Goal: Task Accomplishment & Management: Use online tool/utility

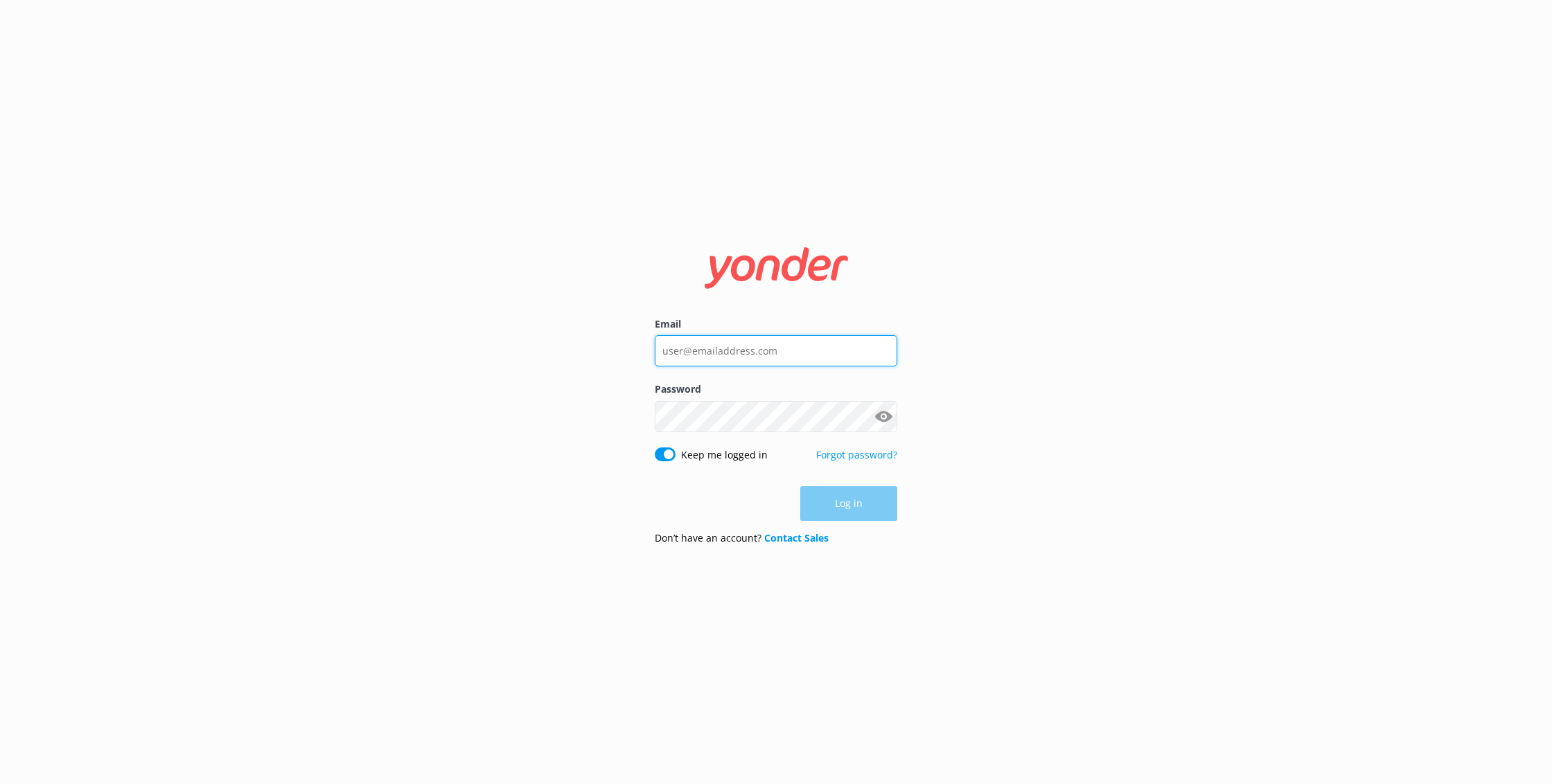
type input "[EMAIL_ADDRESS][DOMAIN_NAME]"
click at [877, 511] on button "Log in" at bounding box center [849, 504] width 97 height 35
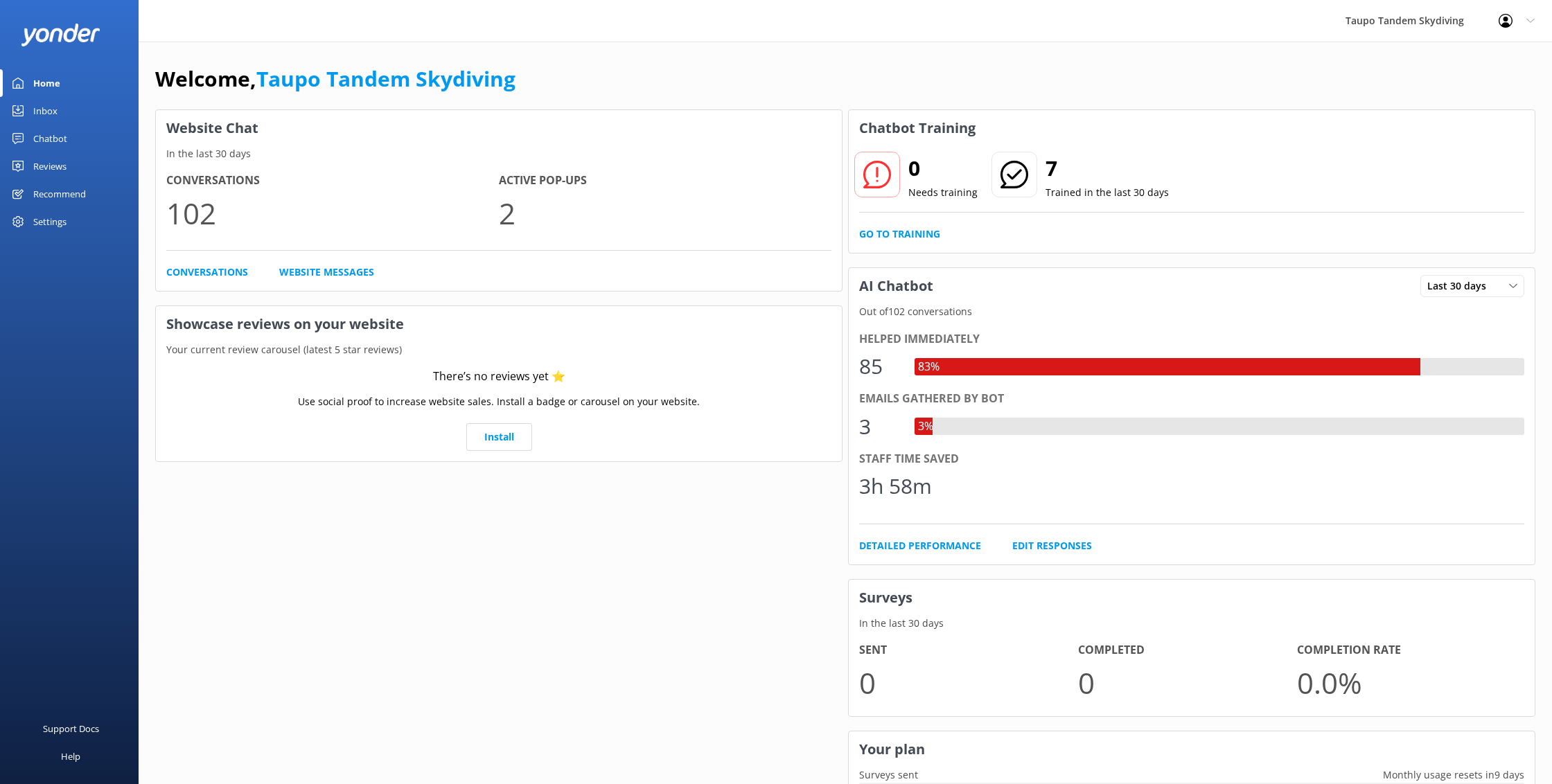
click at [65, 138] on div "Chatbot" at bounding box center [50, 138] width 34 height 28
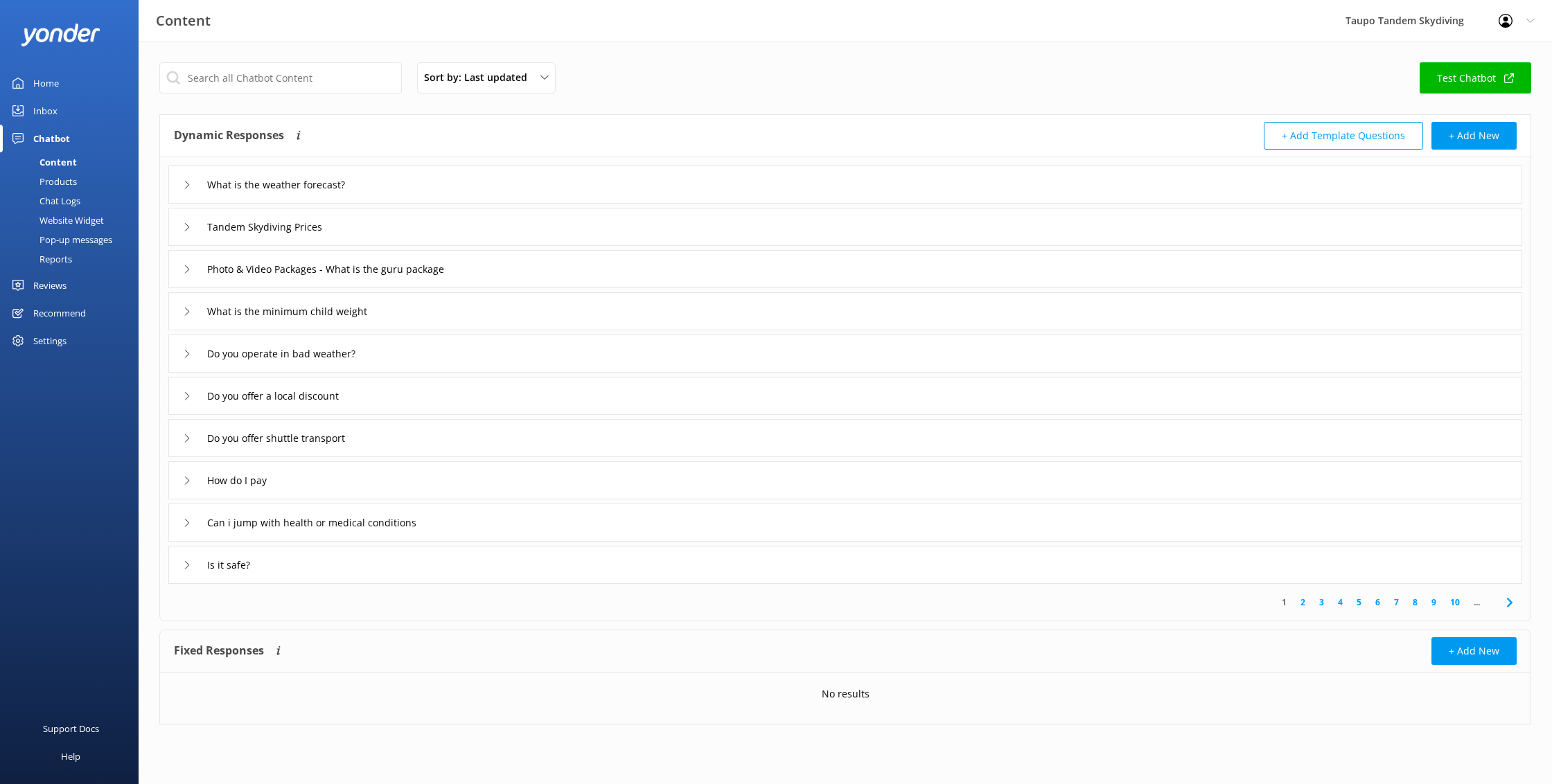
click at [85, 233] on div "Pop-up messages" at bounding box center [60, 239] width 104 height 20
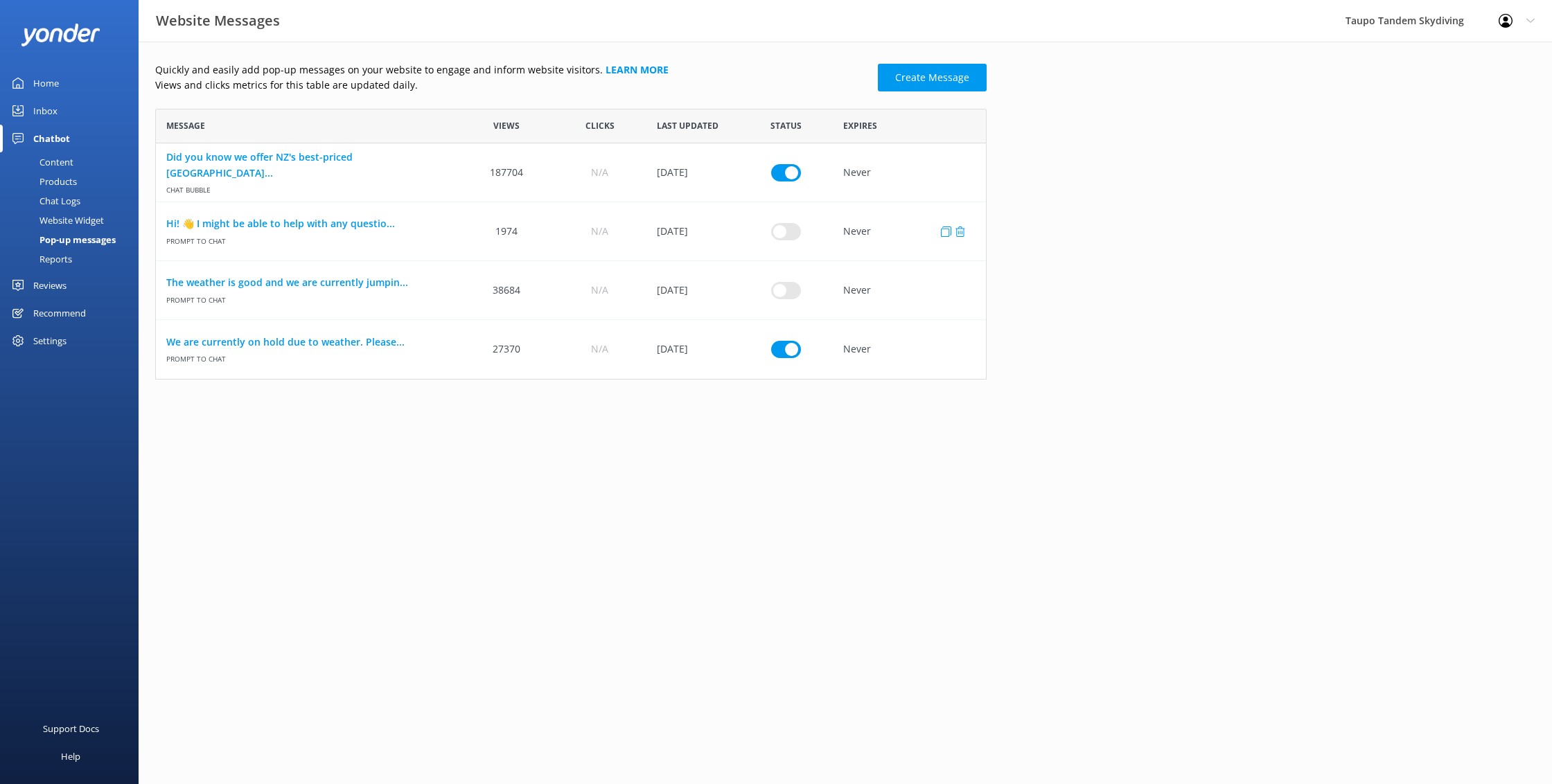
scroll to position [271, 831]
click at [341, 340] on link "We are currently on hold due to weather. Please..." at bounding box center [307, 341] width 283 height 15
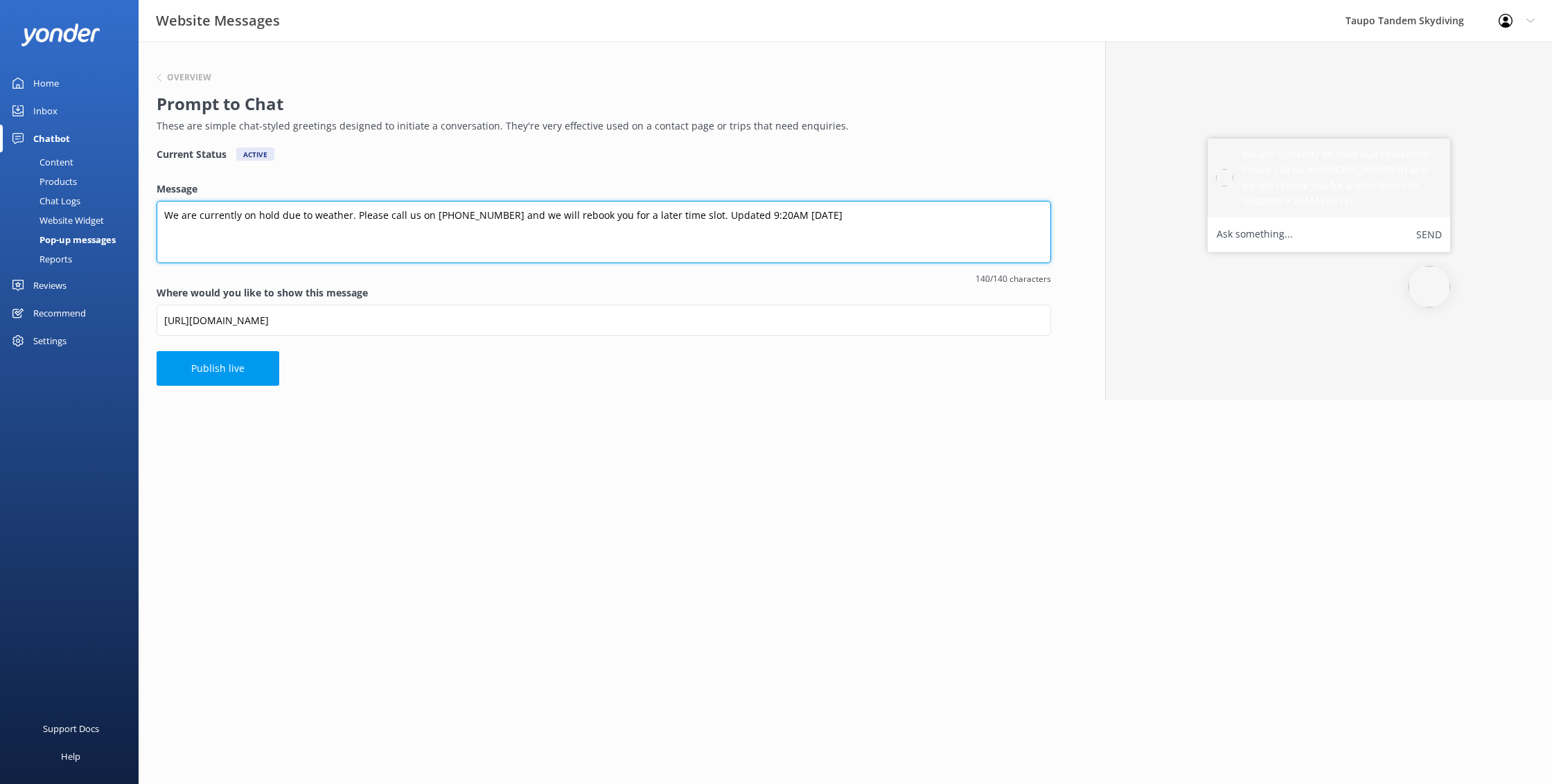
click at [751, 213] on textarea "We are currently on hold due to weather. Please call us on [PHONE_NUMBER] and w…" at bounding box center [603, 232] width 894 height 63
type textarea "We are currently on hold due to weather. Please call us on [PHONE_NUMBER] and w…"
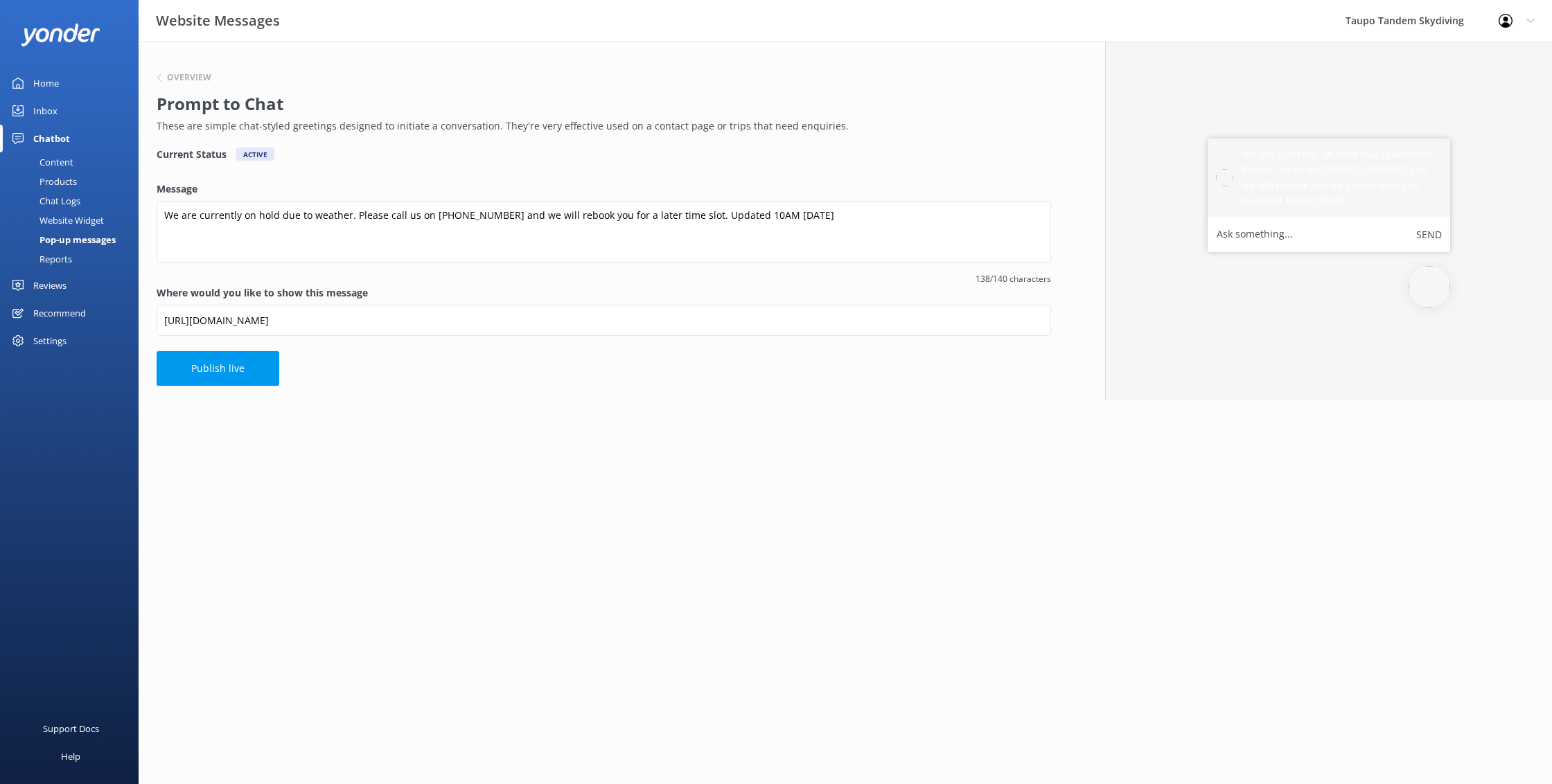
click at [247, 368] on button "Publish live" at bounding box center [217, 368] width 122 height 35
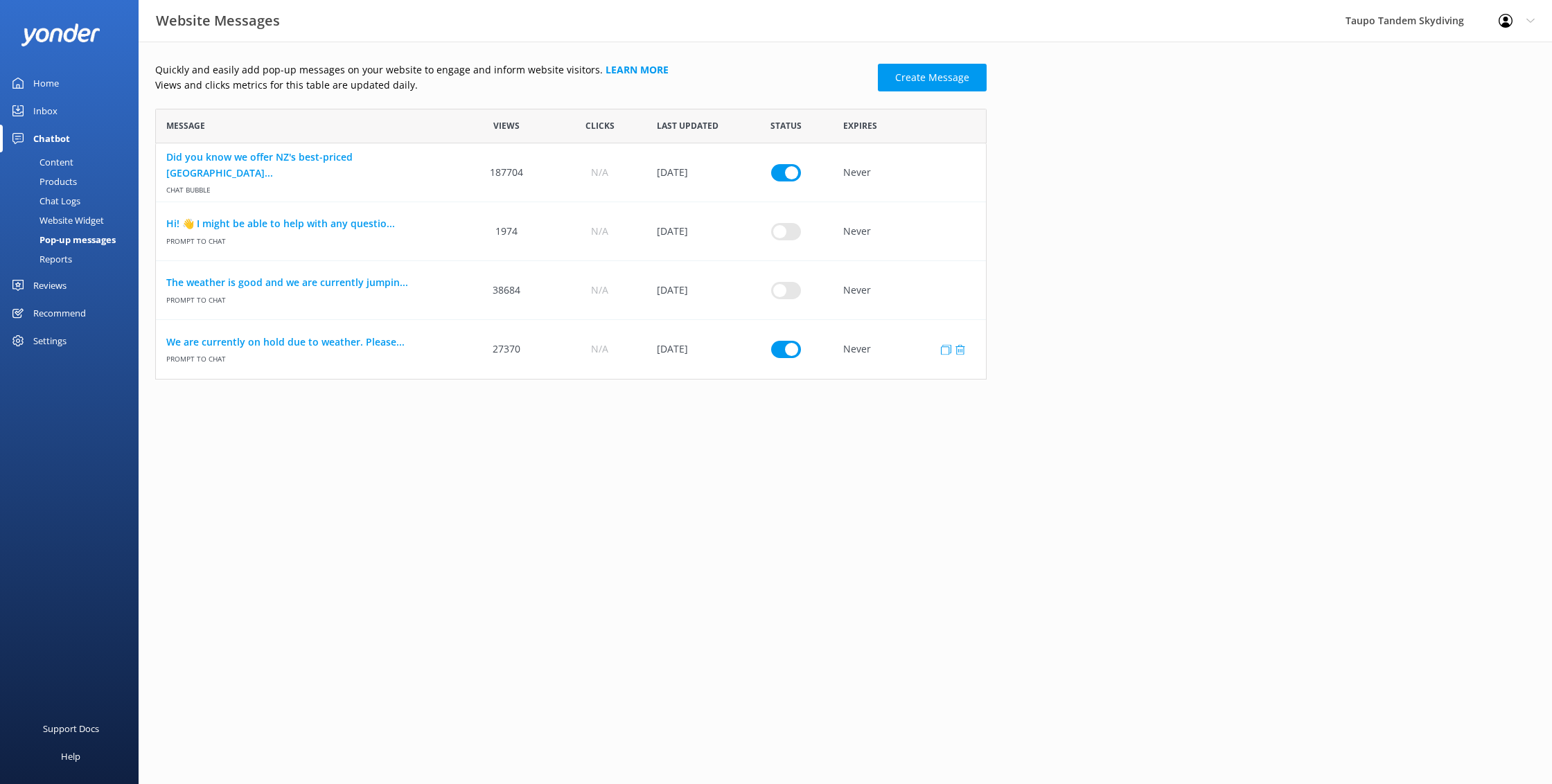
scroll to position [271, 831]
